Goal: Task Accomplishment & Management: Complete application form

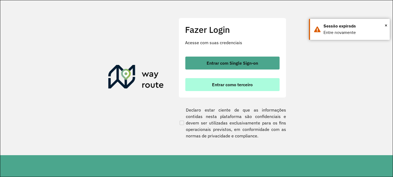
click at [219, 80] on button "Entrar como terceiro" at bounding box center [232, 84] width 94 height 13
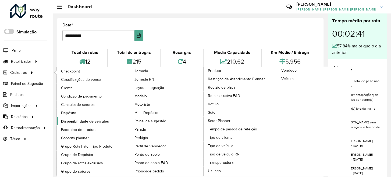
click at [105, 120] on span "Disponibilidade de veículos" at bounding box center [85, 121] width 48 height 6
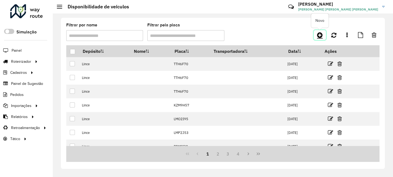
click at [321, 35] on icon at bounding box center [320, 35] width 6 height 6
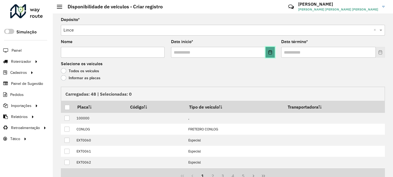
click at [269, 55] on button "Choose Date" at bounding box center [269, 52] width 9 height 11
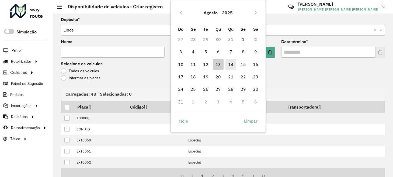
click at [231, 64] on span "14" at bounding box center [230, 64] width 11 height 11
type input "**********"
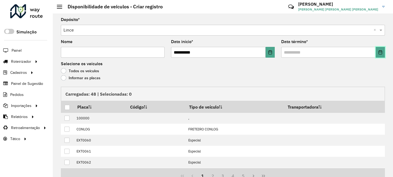
click at [376, 54] on button "Choose Date" at bounding box center [379, 52] width 9 height 11
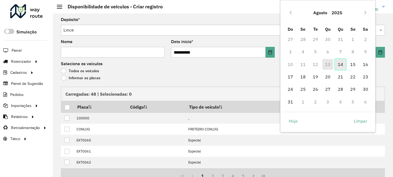
click at [339, 67] on span "14" at bounding box center [340, 64] width 11 height 11
type input "**********"
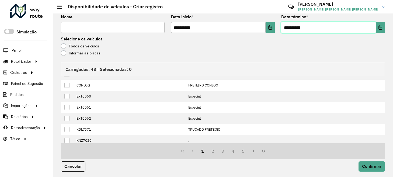
scroll to position [54, 0]
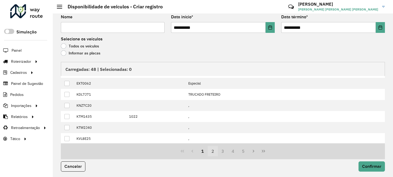
click at [212, 149] on button "2" at bounding box center [213, 151] width 10 height 10
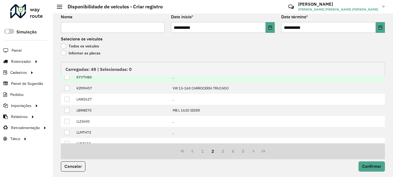
scroll to position [0, 0]
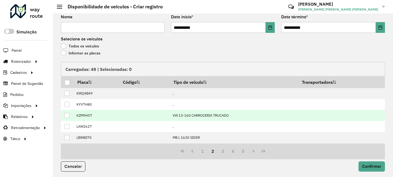
click at [68, 113] on div at bounding box center [66, 115] width 5 height 5
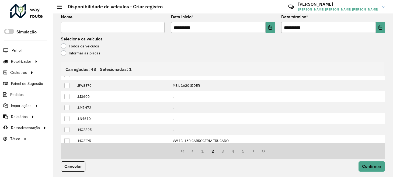
scroll to position [54, 0]
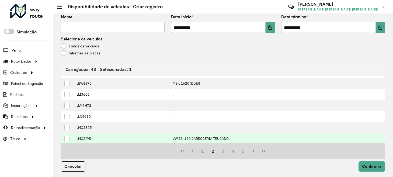
drag, startPoint x: 69, startPoint y: 138, endPoint x: 75, endPoint y: 135, distance: 6.1
click at [69, 138] on div at bounding box center [66, 138] width 5 height 5
click at [222, 147] on button "3" at bounding box center [223, 151] width 10 height 10
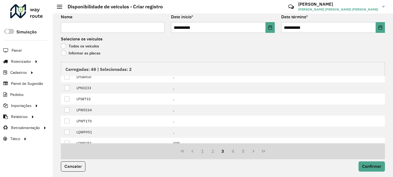
scroll to position [0, 0]
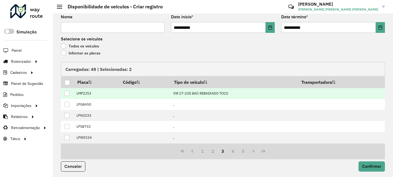
click at [68, 93] on div at bounding box center [66, 93] width 5 height 5
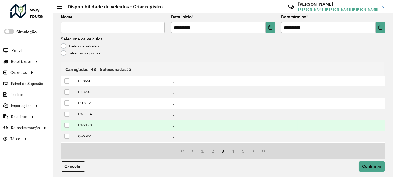
scroll to position [54, 0]
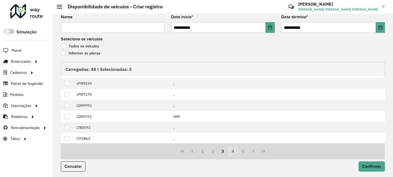
click at [236, 150] on button "4" at bounding box center [233, 151] width 10 height 10
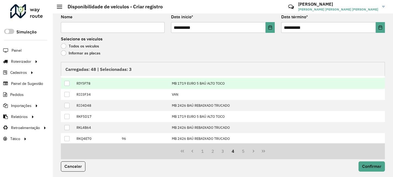
scroll to position [0, 0]
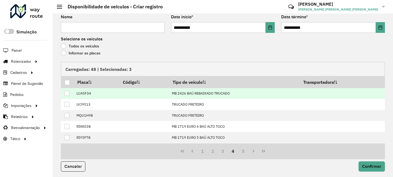
click at [67, 93] on div at bounding box center [66, 93] width 5 height 5
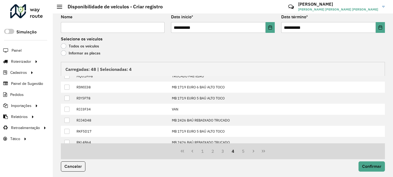
scroll to position [27, 0]
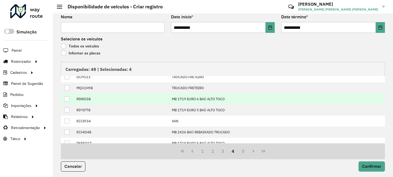
click at [66, 98] on div at bounding box center [66, 98] width 5 height 5
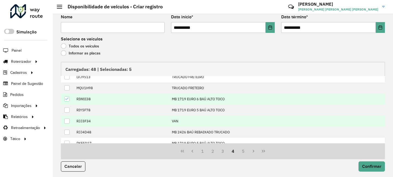
scroll to position [54, 0]
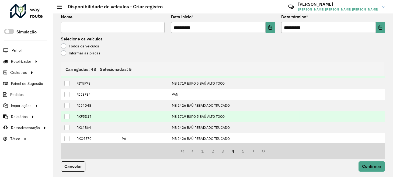
click at [69, 114] on div at bounding box center [66, 116] width 5 height 5
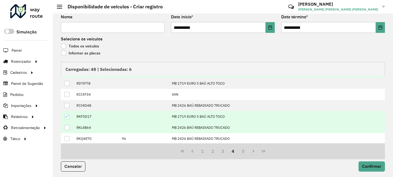
click at [66, 125] on div at bounding box center [66, 127] width 5 height 5
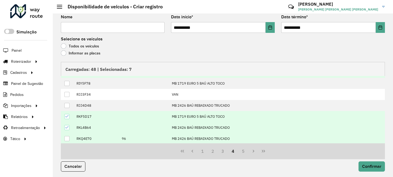
click at [68, 137] on div at bounding box center [66, 138] width 5 height 5
click at [246, 153] on button "5" at bounding box center [243, 151] width 10 height 10
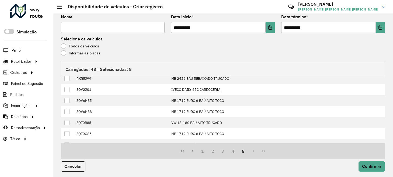
scroll to position [0, 0]
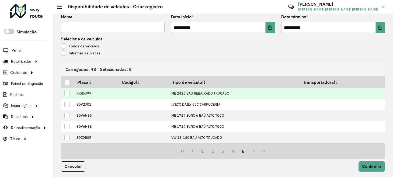
click at [68, 92] on div at bounding box center [66, 93] width 5 height 5
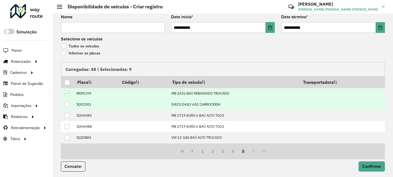
click at [67, 103] on div at bounding box center [66, 104] width 5 height 5
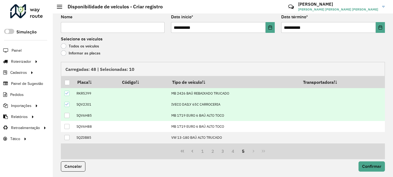
click at [67, 114] on div at bounding box center [66, 115] width 5 height 5
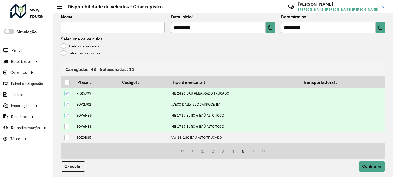
click at [66, 125] on div at bounding box center [66, 126] width 5 height 5
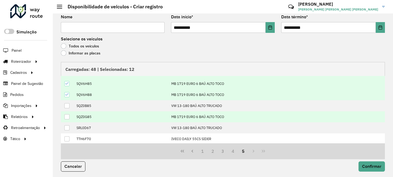
scroll to position [32, 0]
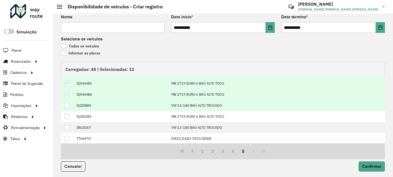
click at [67, 105] on div at bounding box center [66, 105] width 5 height 5
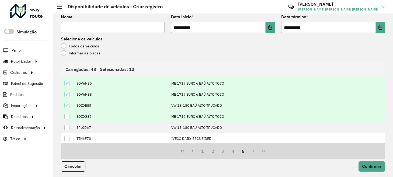
click at [66, 117] on div at bounding box center [66, 116] width 5 height 5
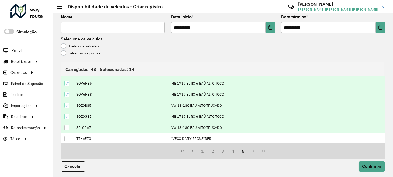
click at [66, 126] on div at bounding box center [66, 127] width 5 height 5
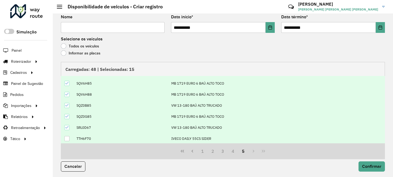
click at [67, 136] on div at bounding box center [66, 138] width 5 height 5
click at [370, 164] on span "Confirmar" at bounding box center [371, 166] width 19 height 5
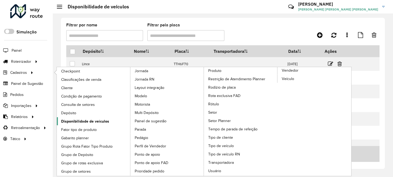
click at [84, 121] on span "Disponibilidade de veículos" at bounding box center [85, 121] width 48 height 6
